Goal: Task Accomplishment & Management: Manage account settings

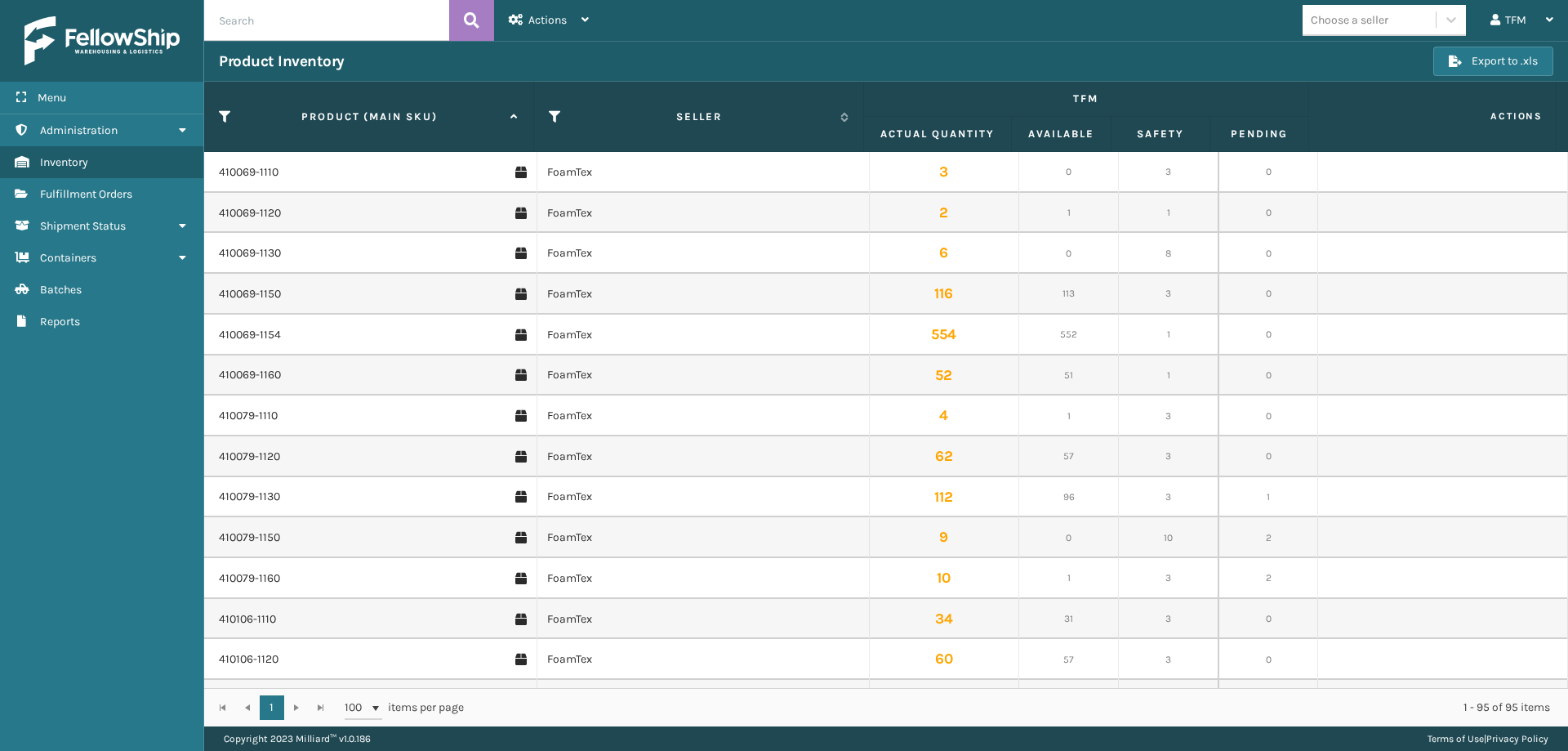
scroll to position [3322, 0]
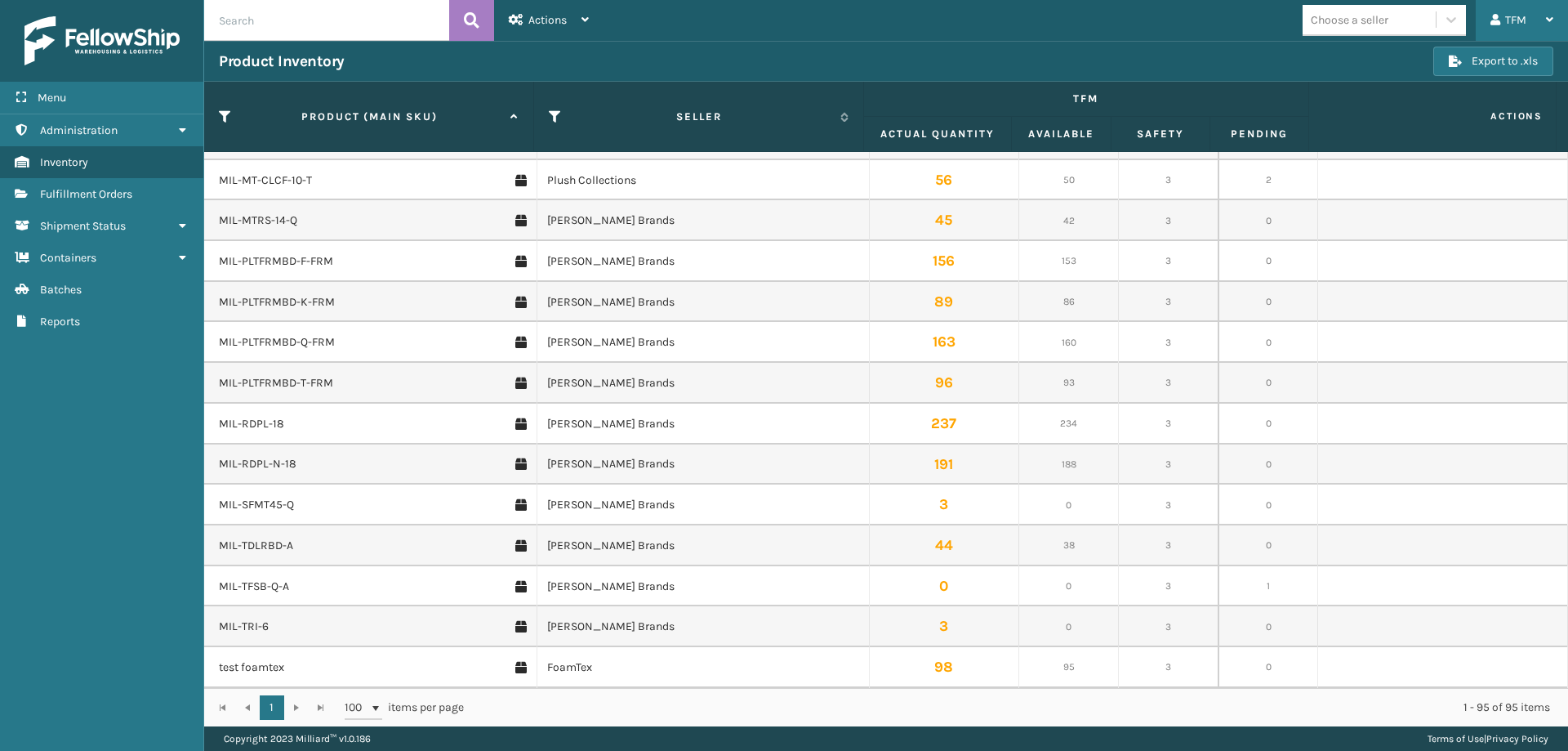
click at [1510, 14] on div "TFM" at bounding box center [1521, 20] width 63 height 41
click at [1424, 52] on li "Log Out" at bounding box center [1457, 64] width 219 height 44
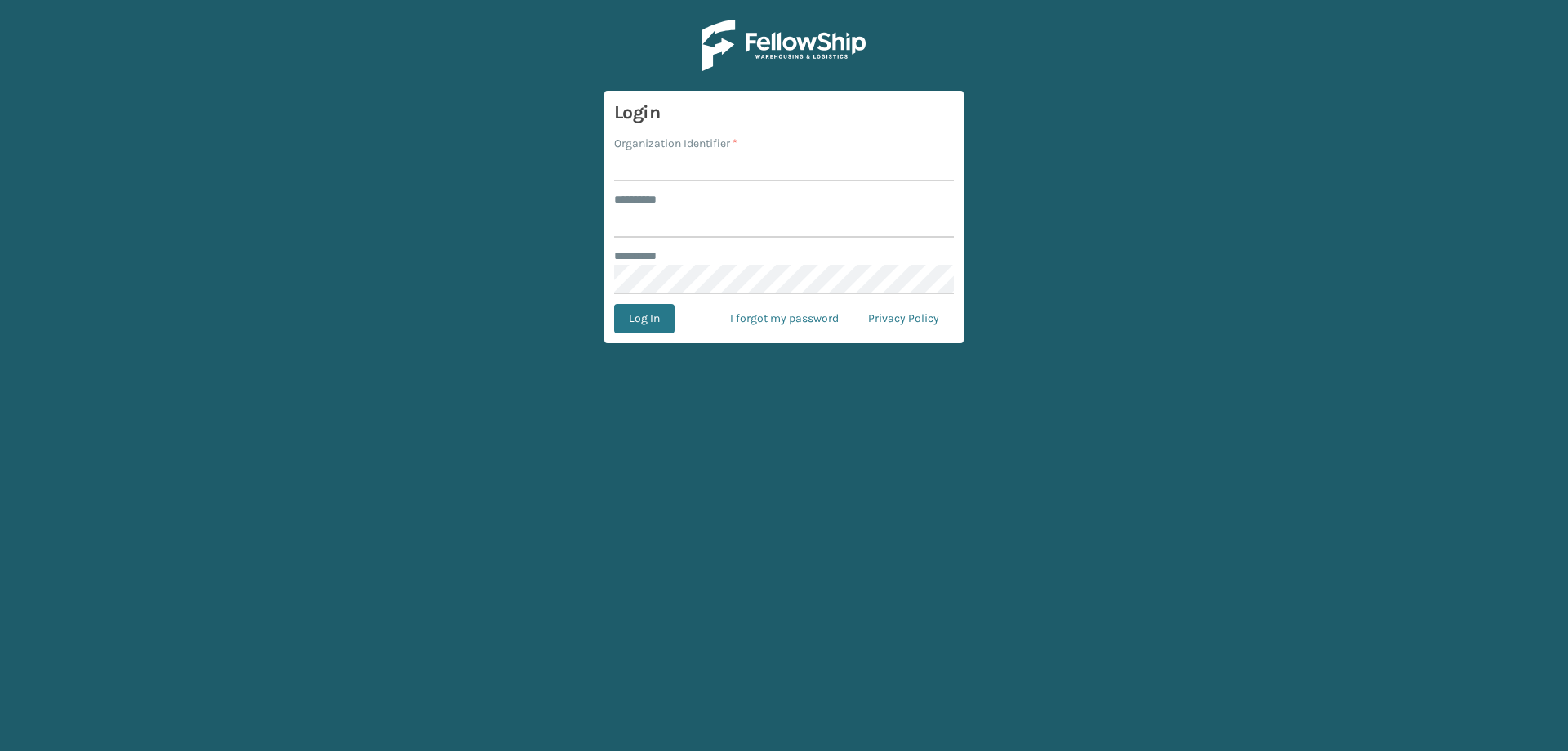
click at [711, 171] on input "Organization Identifier *" at bounding box center [784, 166] width 339 height 30
type input "Foamtex"
type input "******"
click at [614, 304] on button "Log In" at bounding box center [644, 318] width 60 height 30
